Goal: Navigation & Orientation: Understand site structure

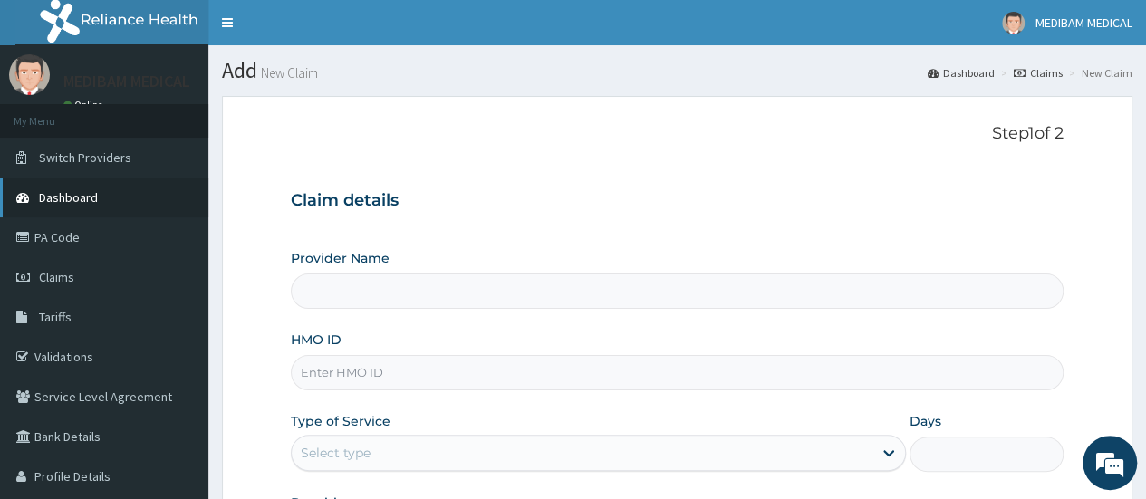
type input "Medibam Specialist Hospital"
click at [100, 212] on link "Dashboard" at bounding box center [104, 197] width 208 height 40
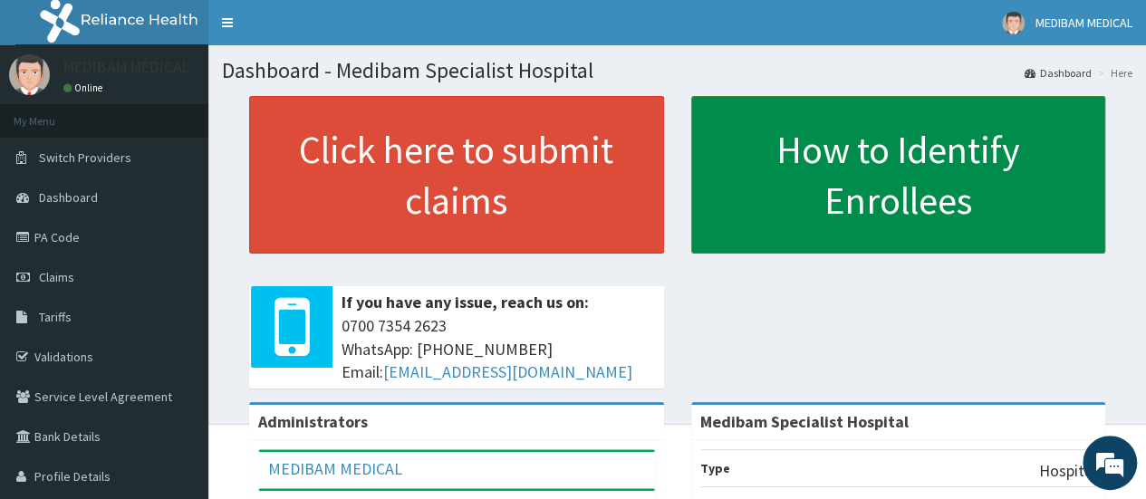
click at [714, 215] on link "How to Identify Enrollees" at bounding box center [898, 175] width 415 height 158
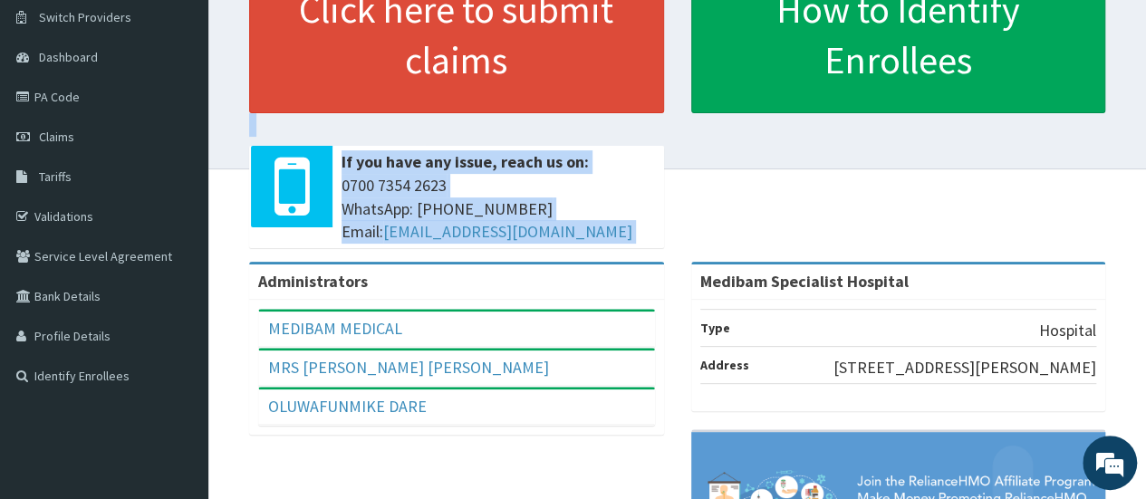
drag, startPoint x: 1129, startPoint y: 215, endPoint x: 1112, endPoint y: 105, distance: 110.9
click at [1112, 105] on div "Click here to submit claims If you have any issue, reach us on: 0700 7354 2623 …" at bounding box center [677, 109] width 910 height 306
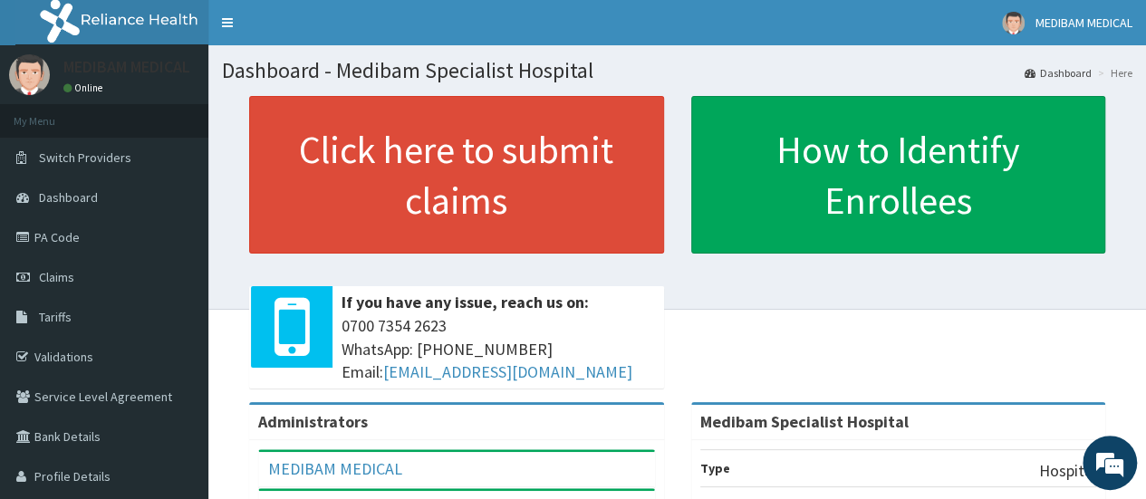
click at [905, 256] on div "Click here to submit claims If you have any issue, reach us on: 0700 7354 2623 …" at bounding box center [677, 249] width 910 height 306
click at [79, 468] on link "Profile Details" at bounding box center [104, 476] width 208 height 40
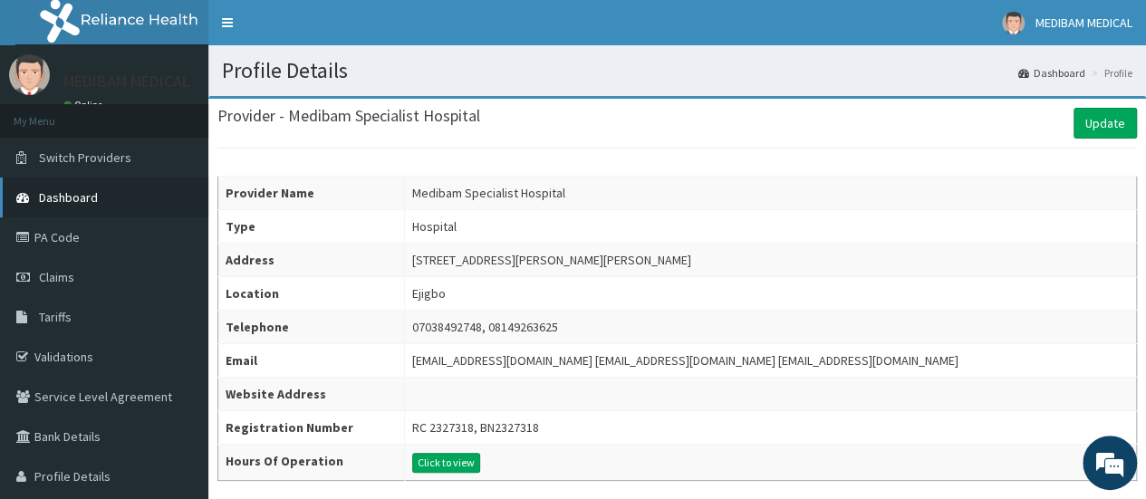
click at [92, 197] on span "Dashboard" at bounding box center [68, 197] width 59 height 16
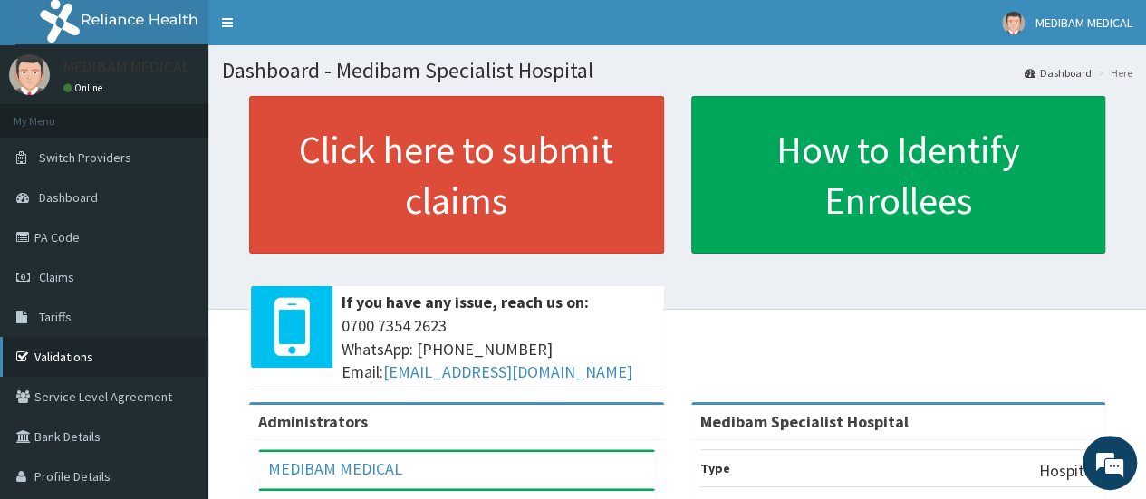
click at [72, 367] on link "Validations" at bounding box center [104, 357] width 208 height 40
